Goal: Task Accomplishment & Management: Manage account settings

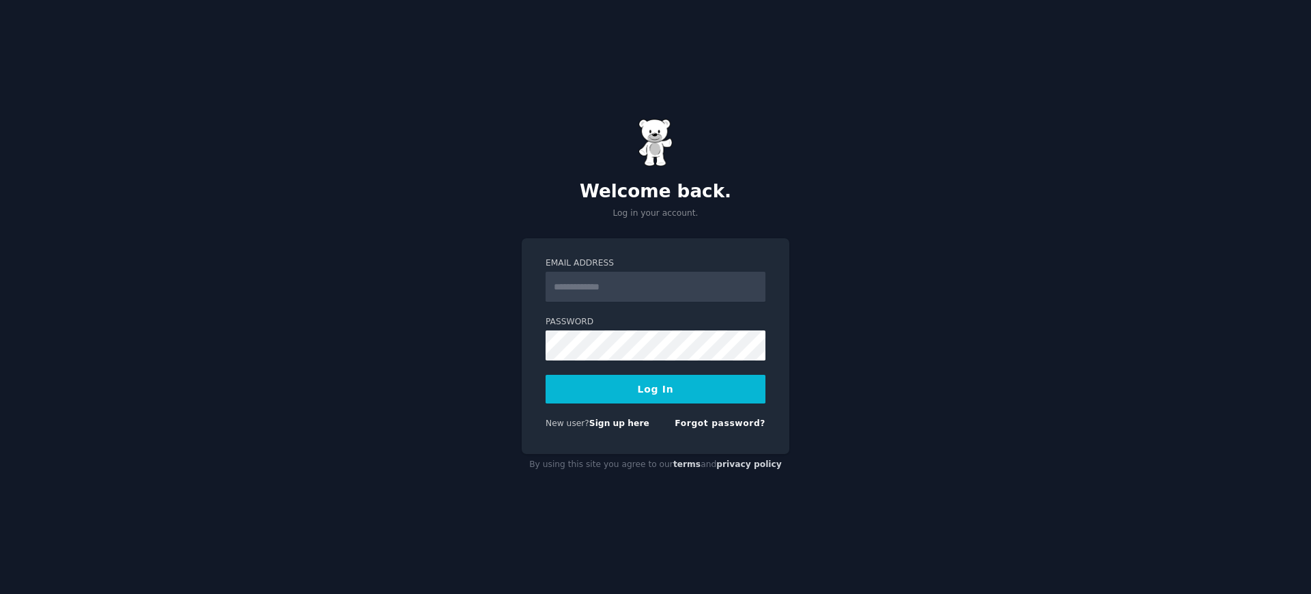
click at [587, 289] on input "Email Address" at bounding box center [656, 287] width 220 height 30
type input "**********"
click at [639, 394] on button "Log In" at bounding box center [656, 389] width 220 height 29
